Goal: Task Accomplishment & Management: Manage account settings

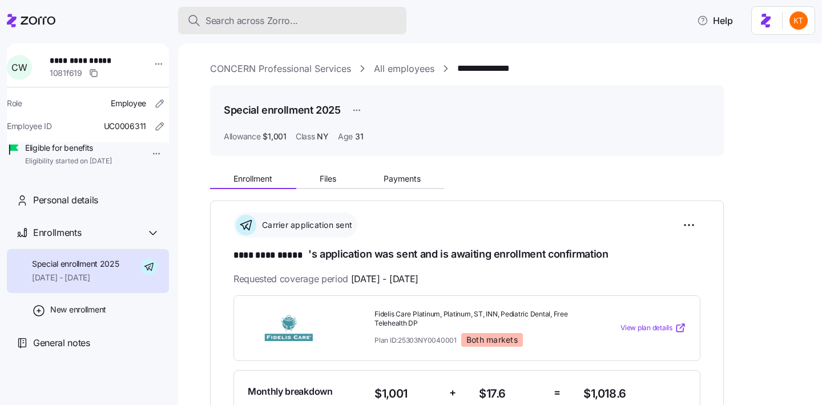
click at [224, 19] on span "Search across Zorro..." at bounding box center [252, 21] width 93 height 14
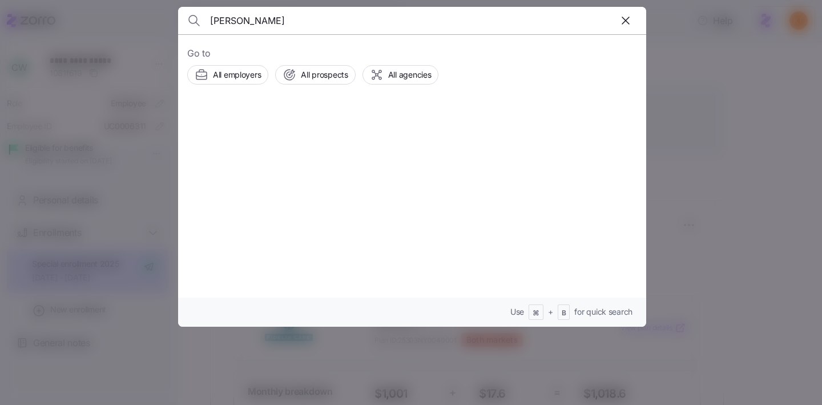
type input "[PERSON_NAME]"
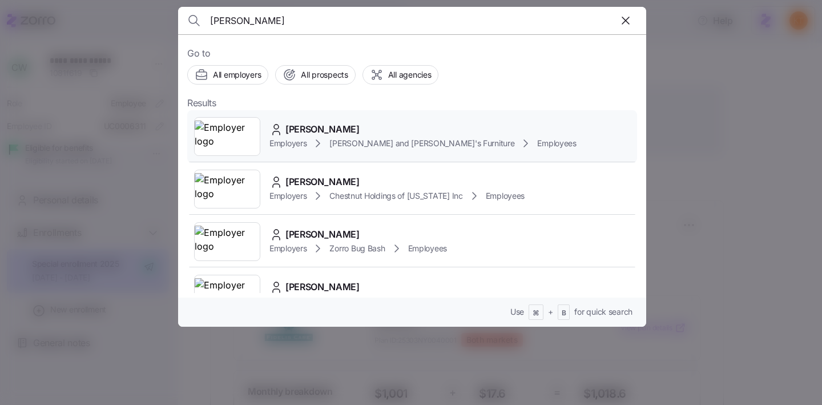
click at [276, 129] on icon at bounding box center [277, 130] width 14 height 14
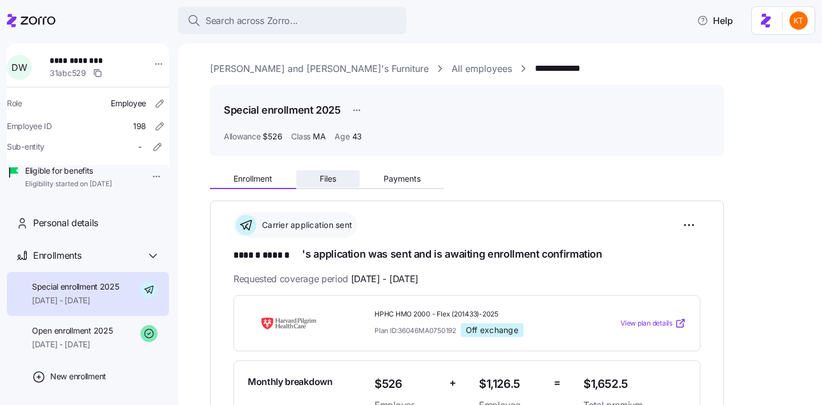
click at [327, 177] on span "Files" at bounding box center [328, 179] width 17 height 8
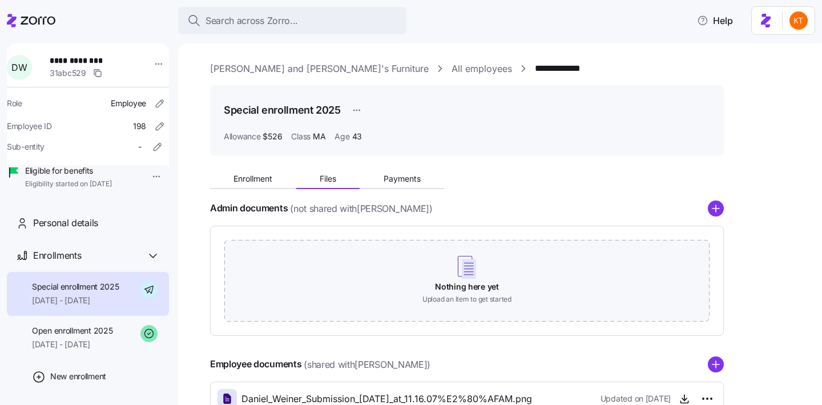
click at [235, 188] on div "Enrollment Files Payments" at bounding box center [327, 180] width 234 height 17
click at [241, 185] on button "Enrollment" at bounding box center [253, 178] width 86 height 17
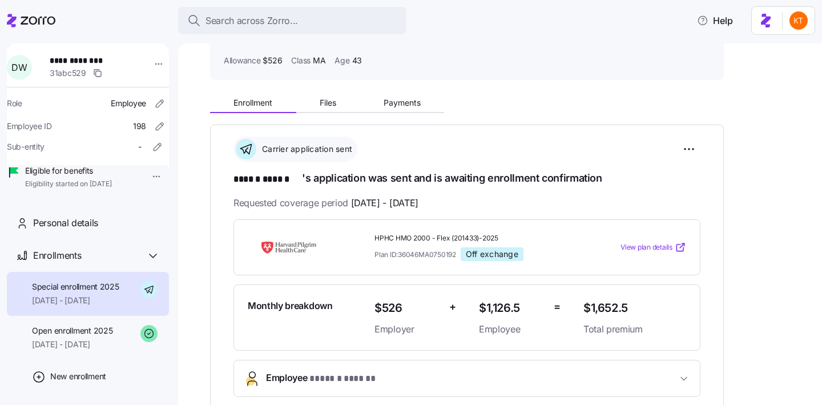
scroll to position [93, 0]
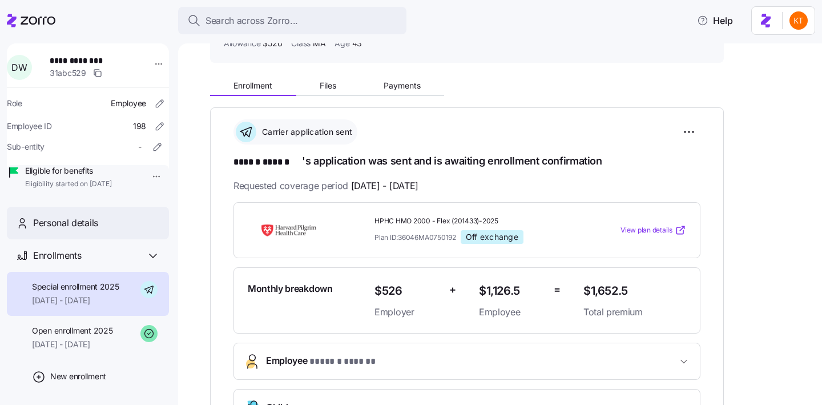
click at [88, 239] on div "Personal details" at bounding box center [88, 223] width 162 height 33
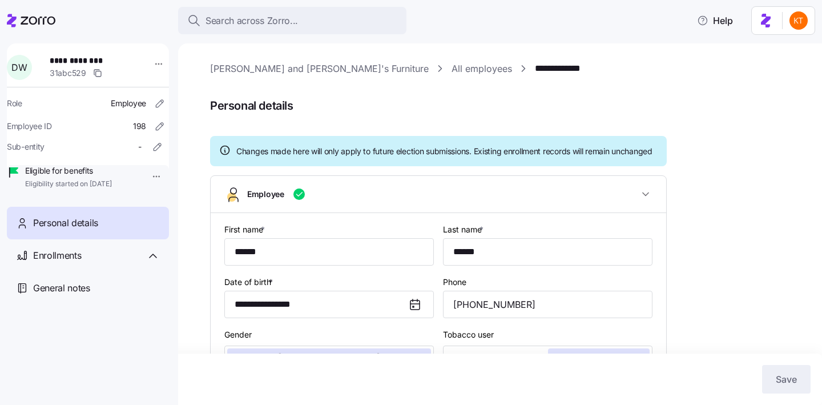
type input "MA"
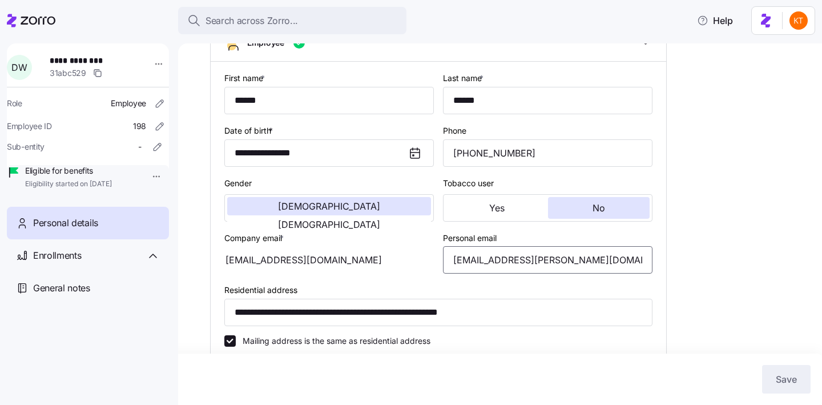
click at [517, 274] on input "[EMAIL_ADDRESS][PERSON_NAME][DOMAIN_NAME]" at bounding box center [548, 259] width 210 height 27
